Goal: Use online tool/utility: Utilize a website feature to perform a specific function

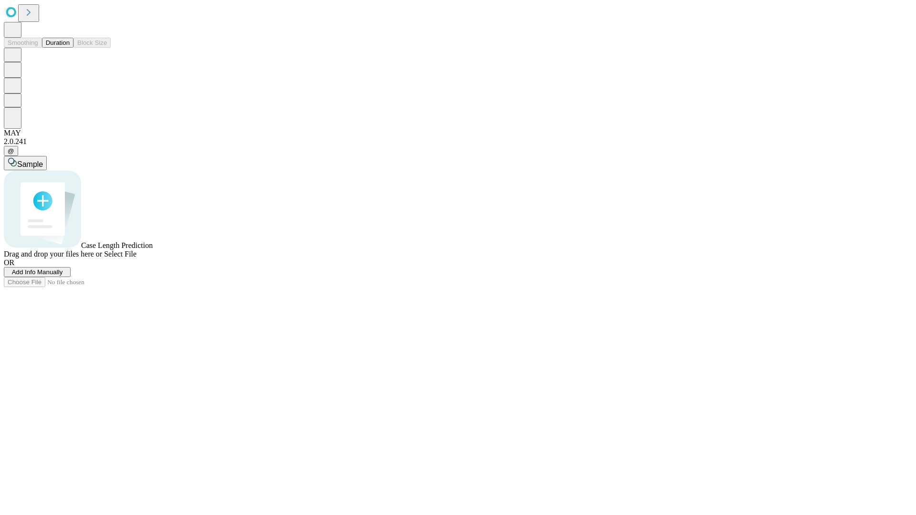
click at [70, 48] on button "Duration" at bounding box center [57, 43] width 31 height 10
click at [43, 160] on span "Sample" at bounding box center [30, 164] width 26 height 8
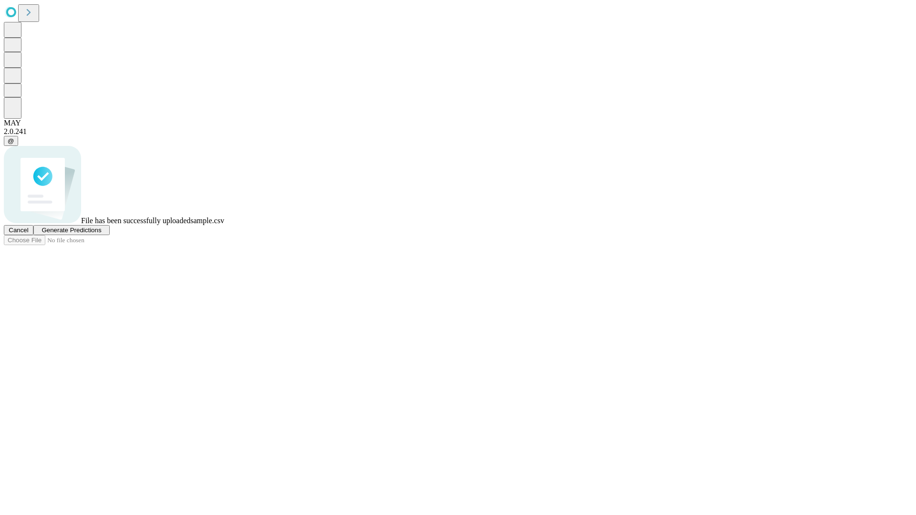
click at [101, 234] on span "Generate Predictions" at bounding box center [72, 230] width 60 height 7
